Goal: Check status: Check status

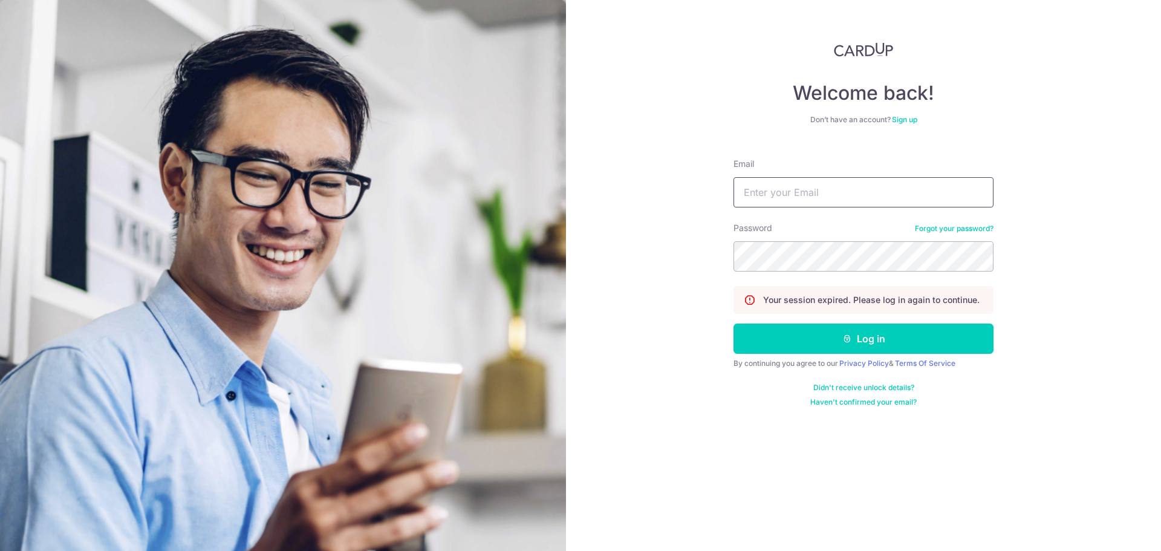
click at [789, 198] on input "Email" at bounding box center [864, 192] width 260 height 30
click at [769, 194] on input "Email" at bounding box center [864, 192] width 260 height 30
type input "[EMAIL_ADDRESS][DOMAIN_NAME]"
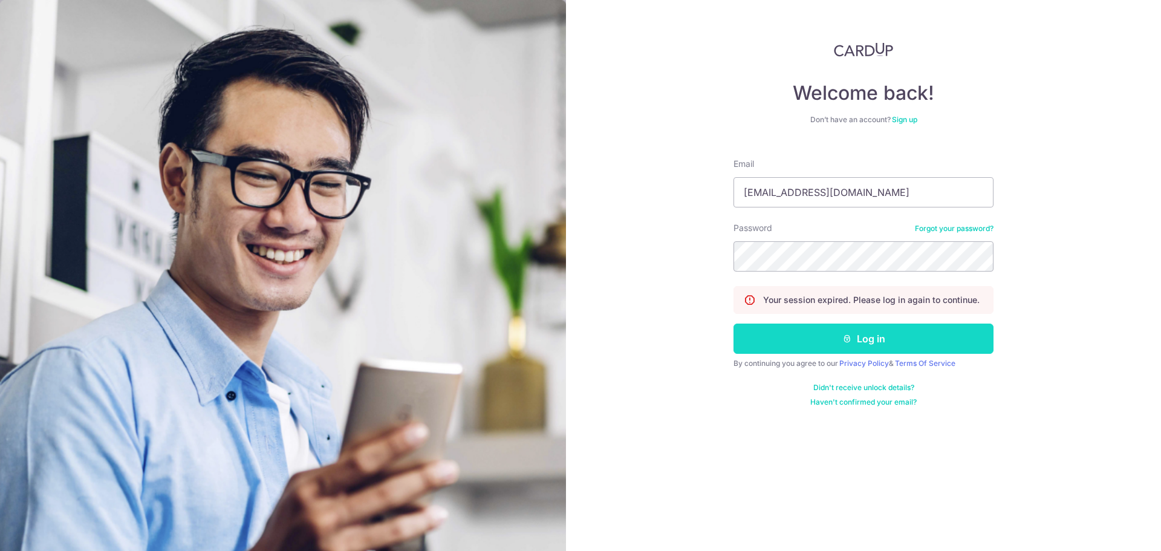
click at [850, 337] on icon "submit" at bounding box center [847, 339] width 10 height 10
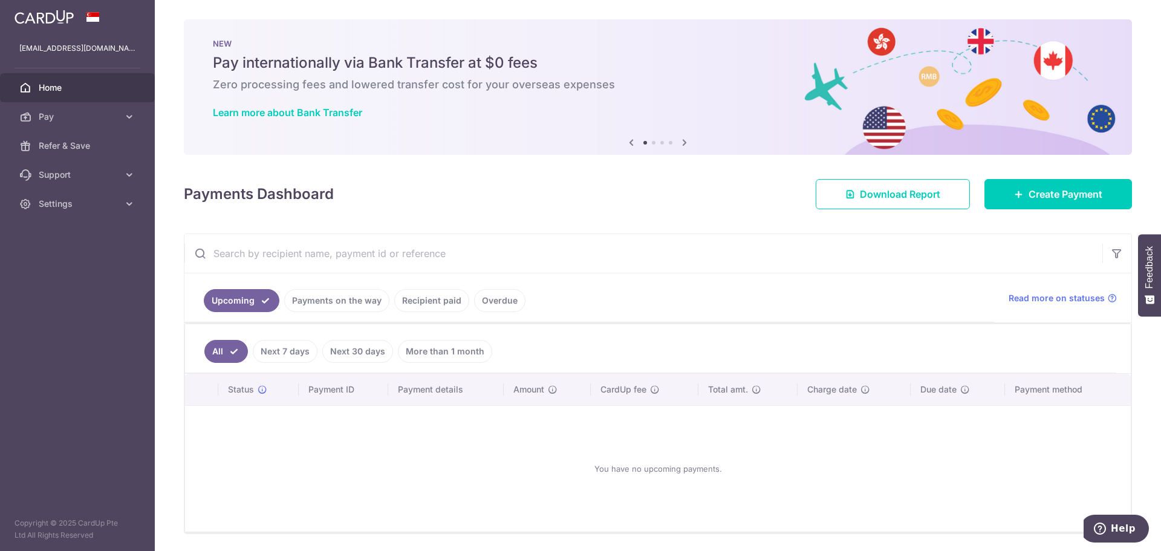
click at [429, 305] on link "Recipient paid" at bounding box center [431, 300] width 75 height 23
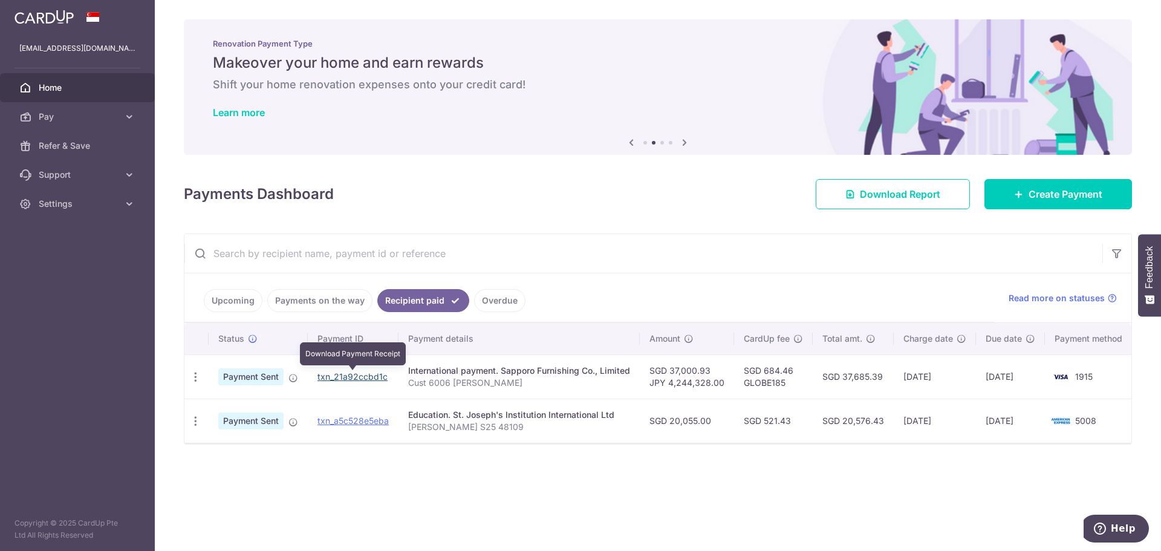
drag, startPoint x: 334, startPoint y: 379, endPoint x: 639, endPoint y: 44, distance: 453.4
click at [334, 379] on link "txn_21a92ccbd1c" at bounding box center [352, 376] width 70 height 10
